Goal: Find contact information: Find contact information

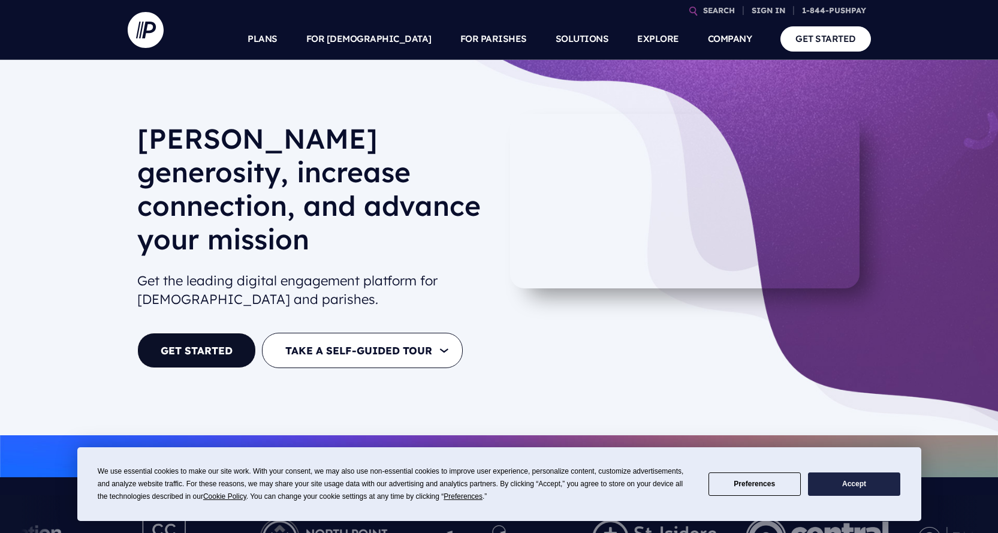
click at [830, 482] on button "Accept" at bounding box center [854, 483] width 92 height 23
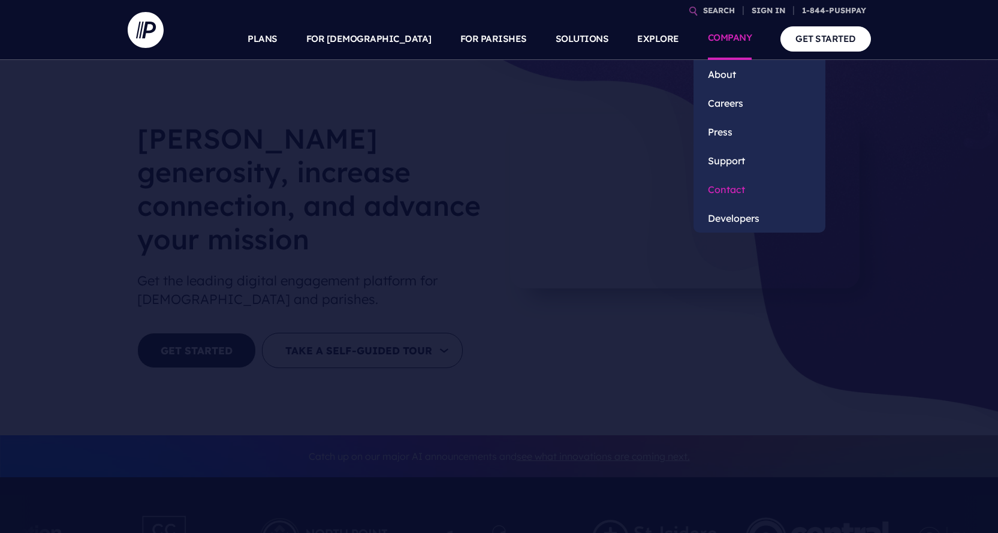
click at [723, 189] on link "Contact" at bounding box center [759, 189] width 132 height 29
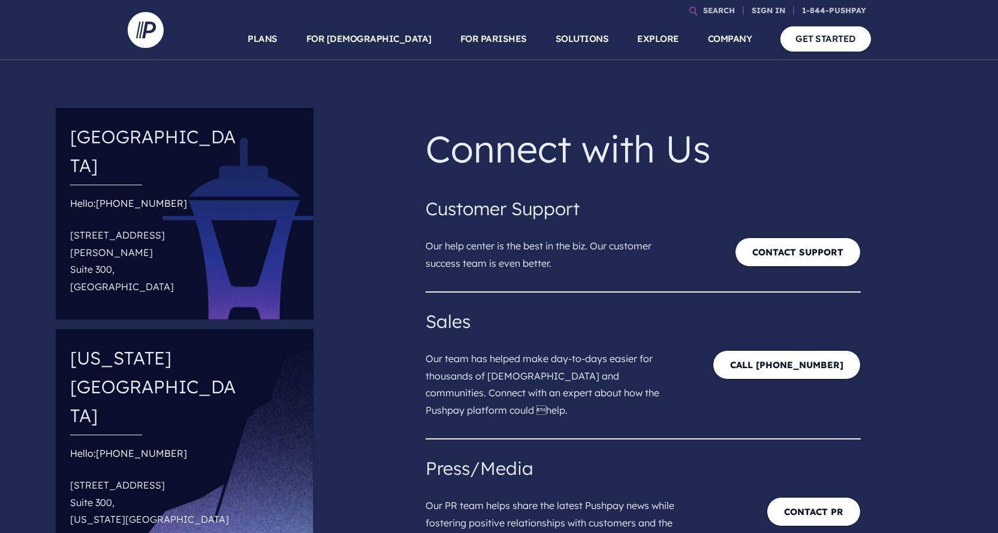
click at [784, 120] on p "Connect with Us" at bounding box center [644, 148] width 436 height 62
click at [443, 182] on div "Customer Support Our help center is the best in the biz. Our customer success t…" at bounding box center [644, 236] width 436 height 113
